Goal: Find specific page/section

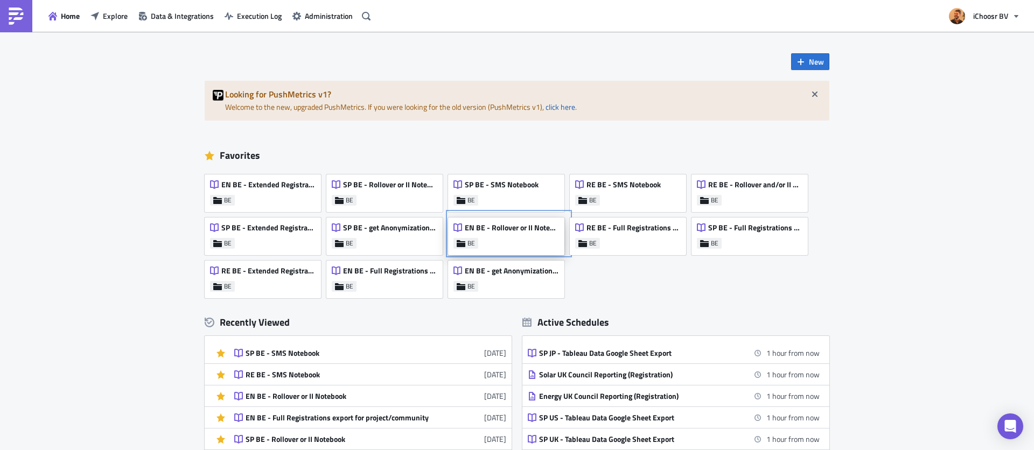
click at [516, 233] on div "EN BE - Rollover or II Notebook" at bounding box center [505, 230] width 105 height 15
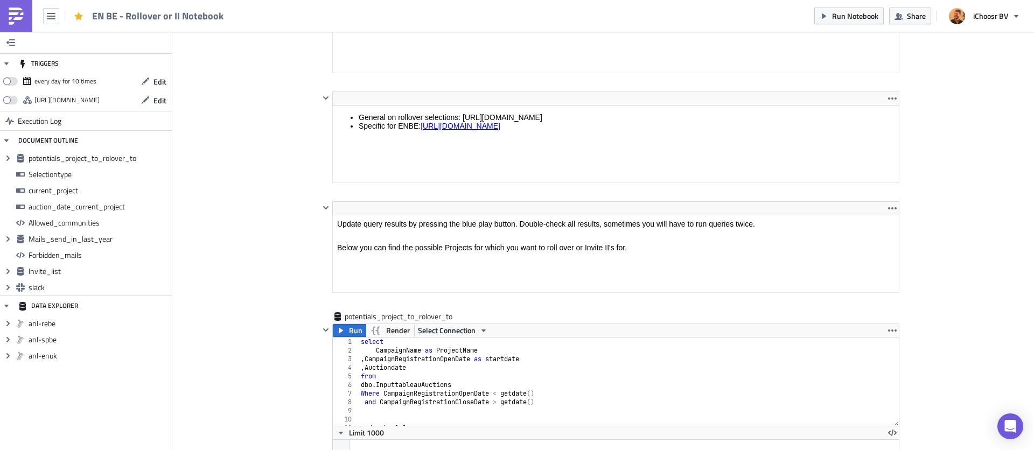
scroll to position [52, 0]
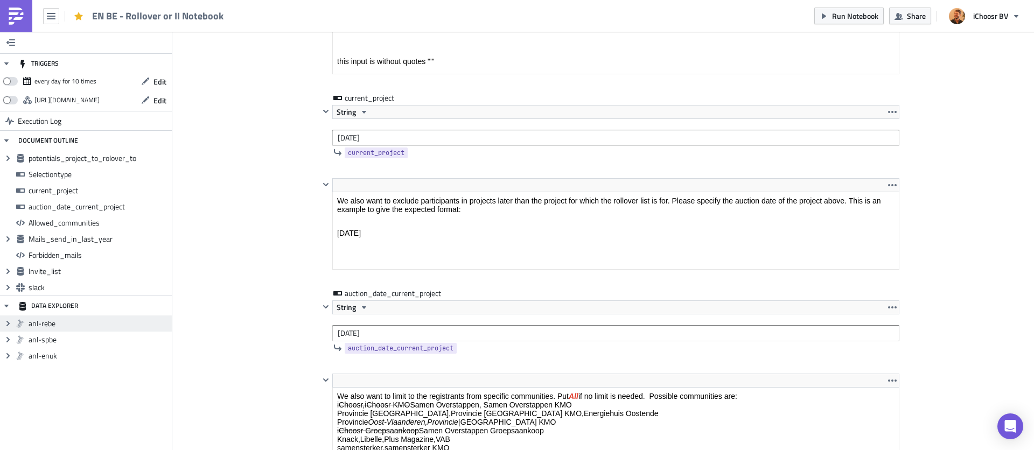
scroll to position [1450, 0]
